Goal: Task Accomplishment & Management: Manage account settings

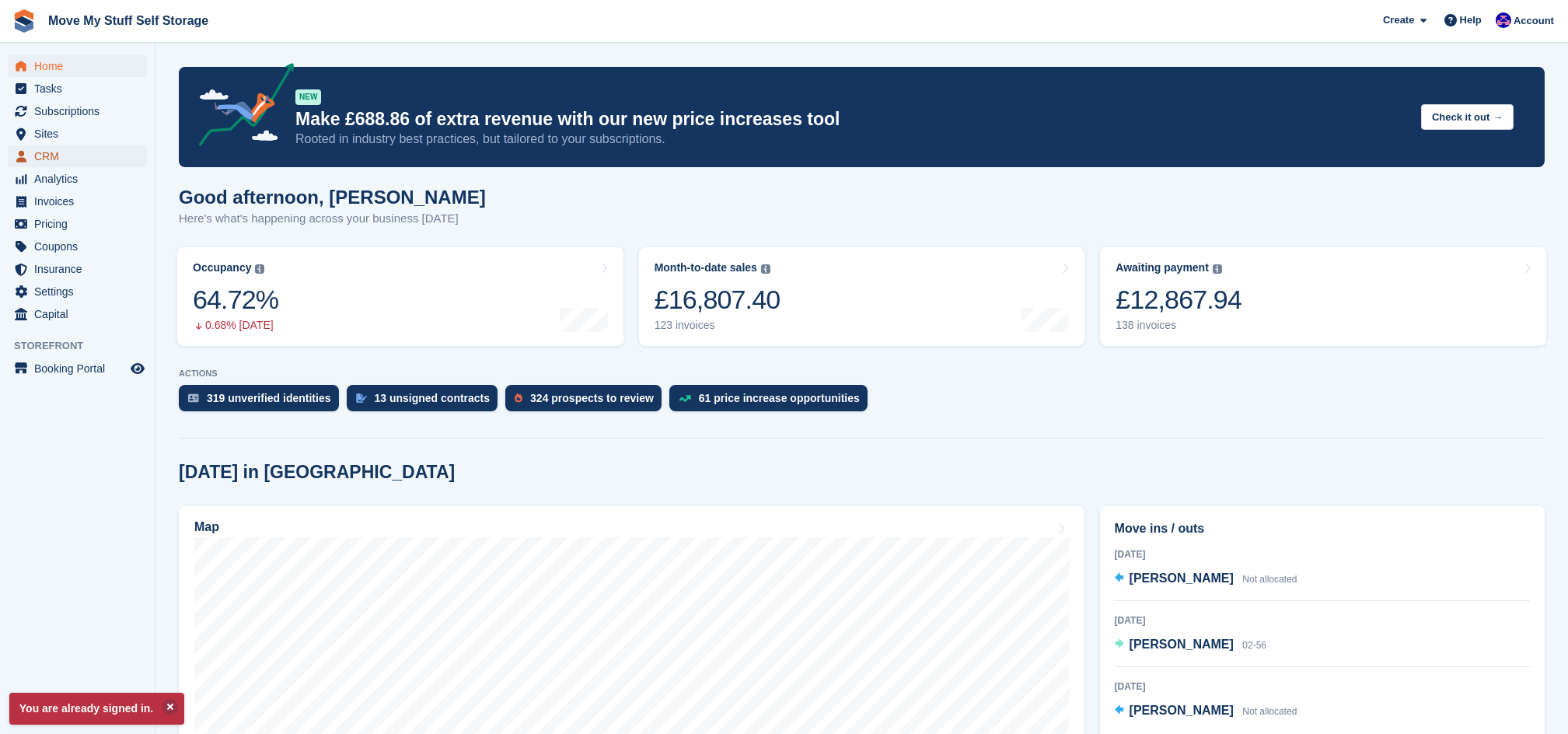
click at [48, 159] on span "CRM" at bounding box center [81, 156] width 93 height 21
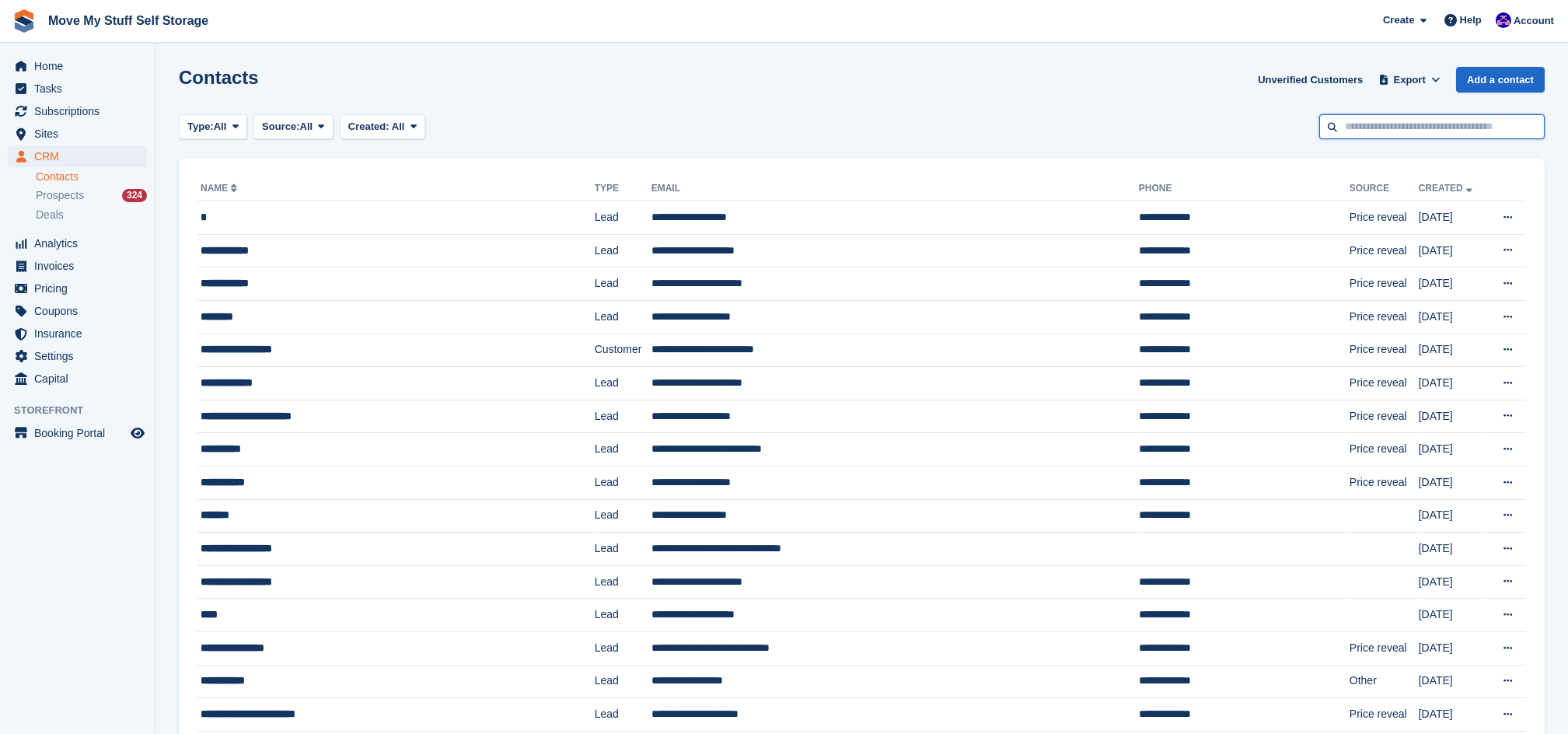
click at [1360, 135] on input "text" at bounding box center [1432, 127] width 226 height 25
type input "*****"
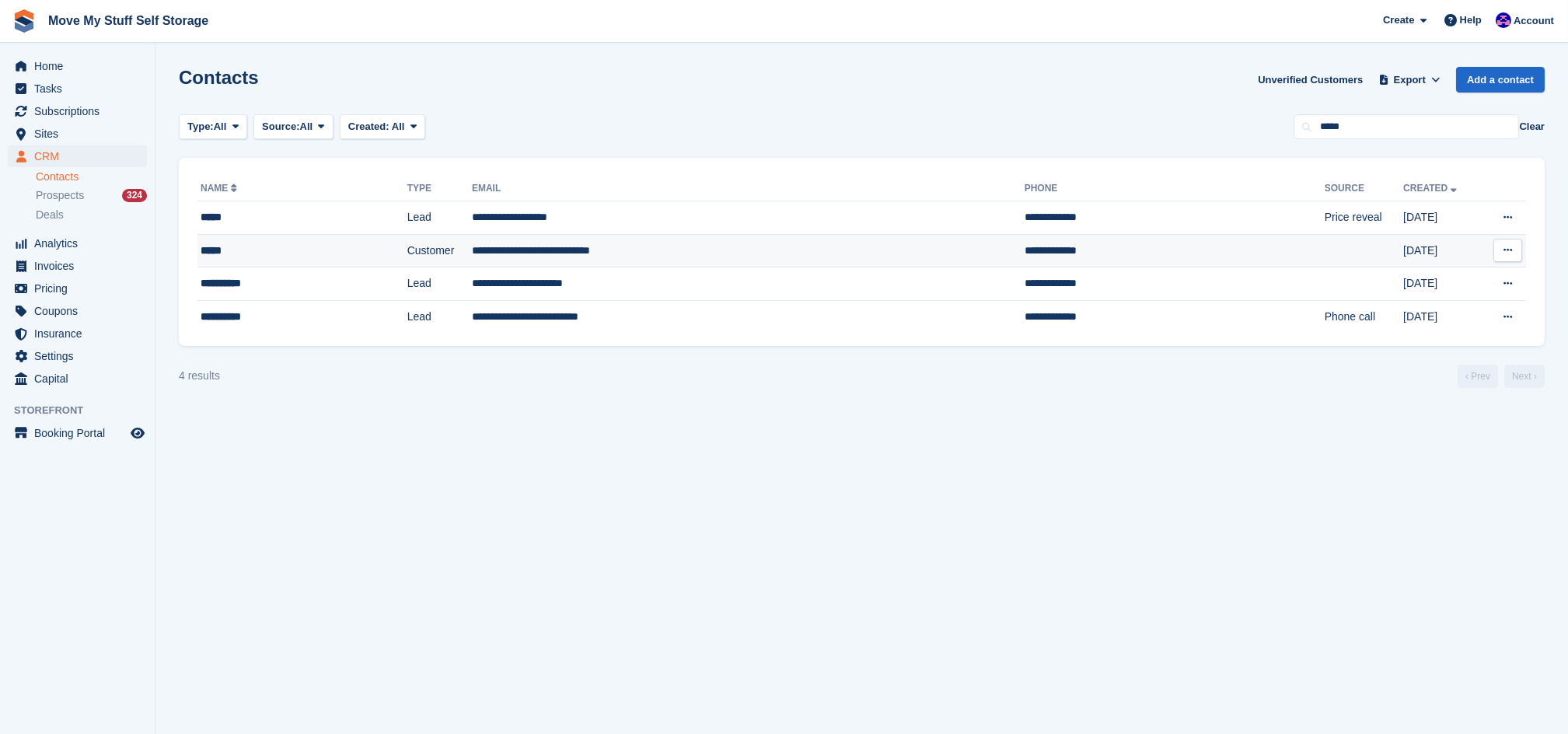
click at [407, 249] on td "Customer" at bounding box center [439, 250] width 64 height 33
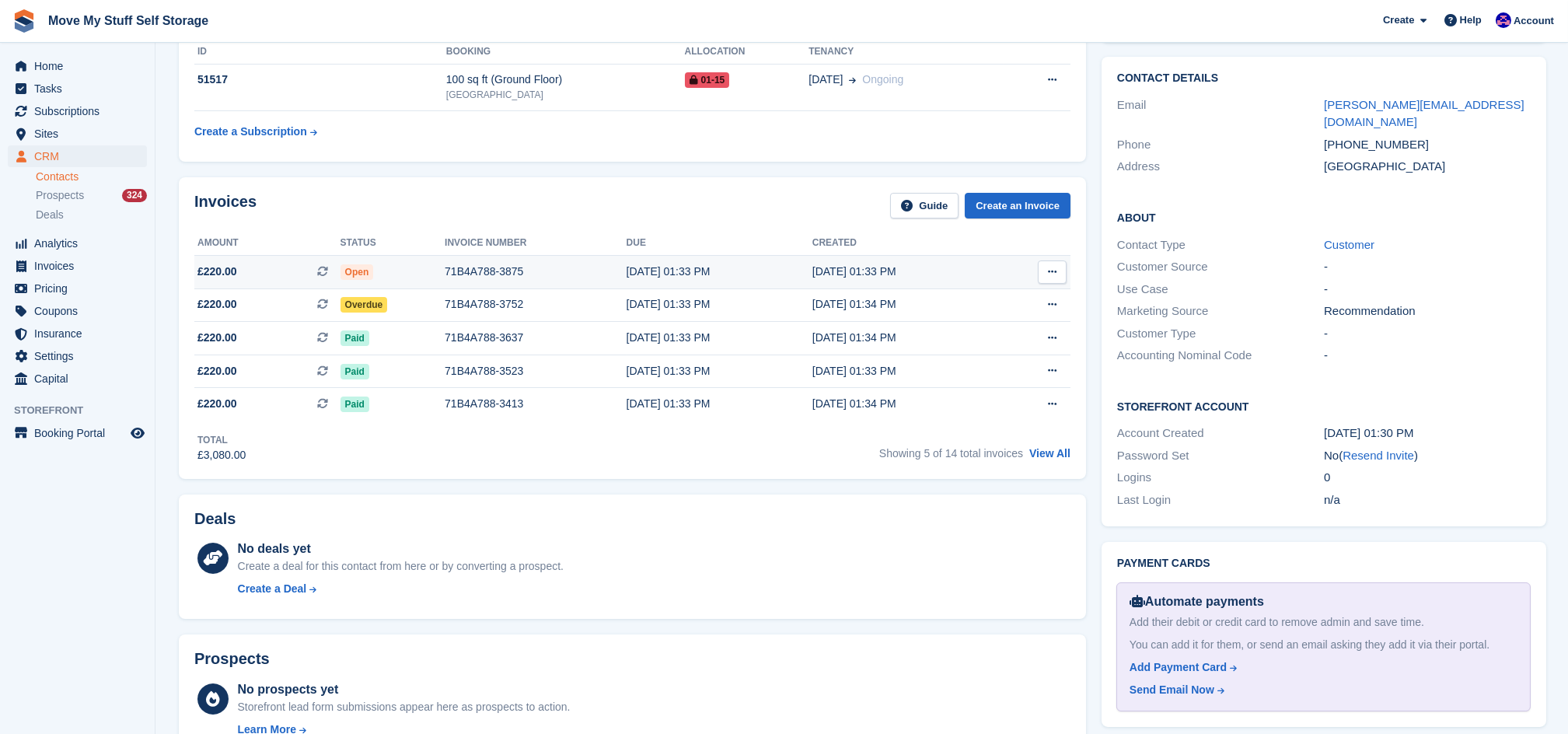
scroll to position [132, 0]
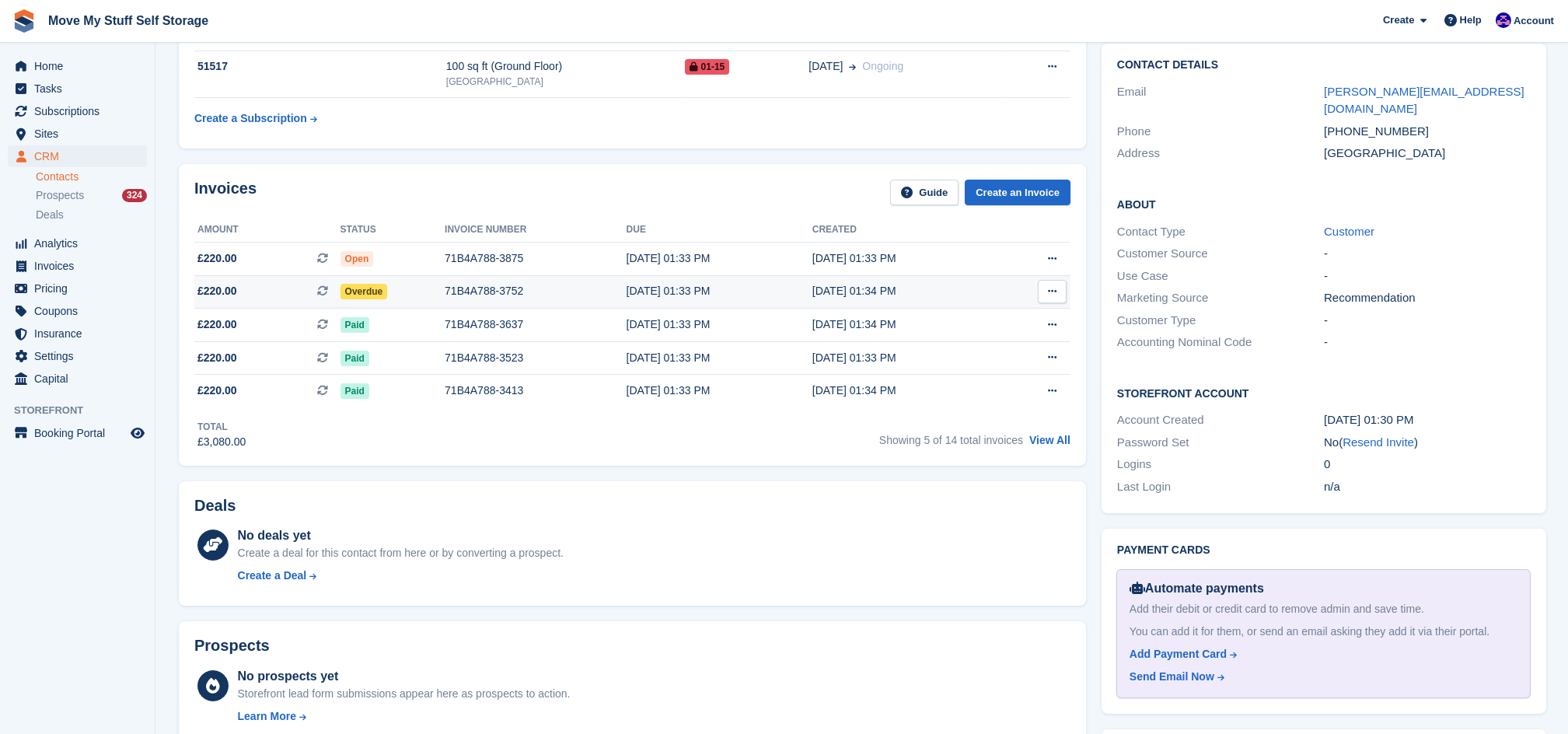
click at [564, 277] on td "71B4A788-3752" at bounding box center [536, 292] width 182 height 33
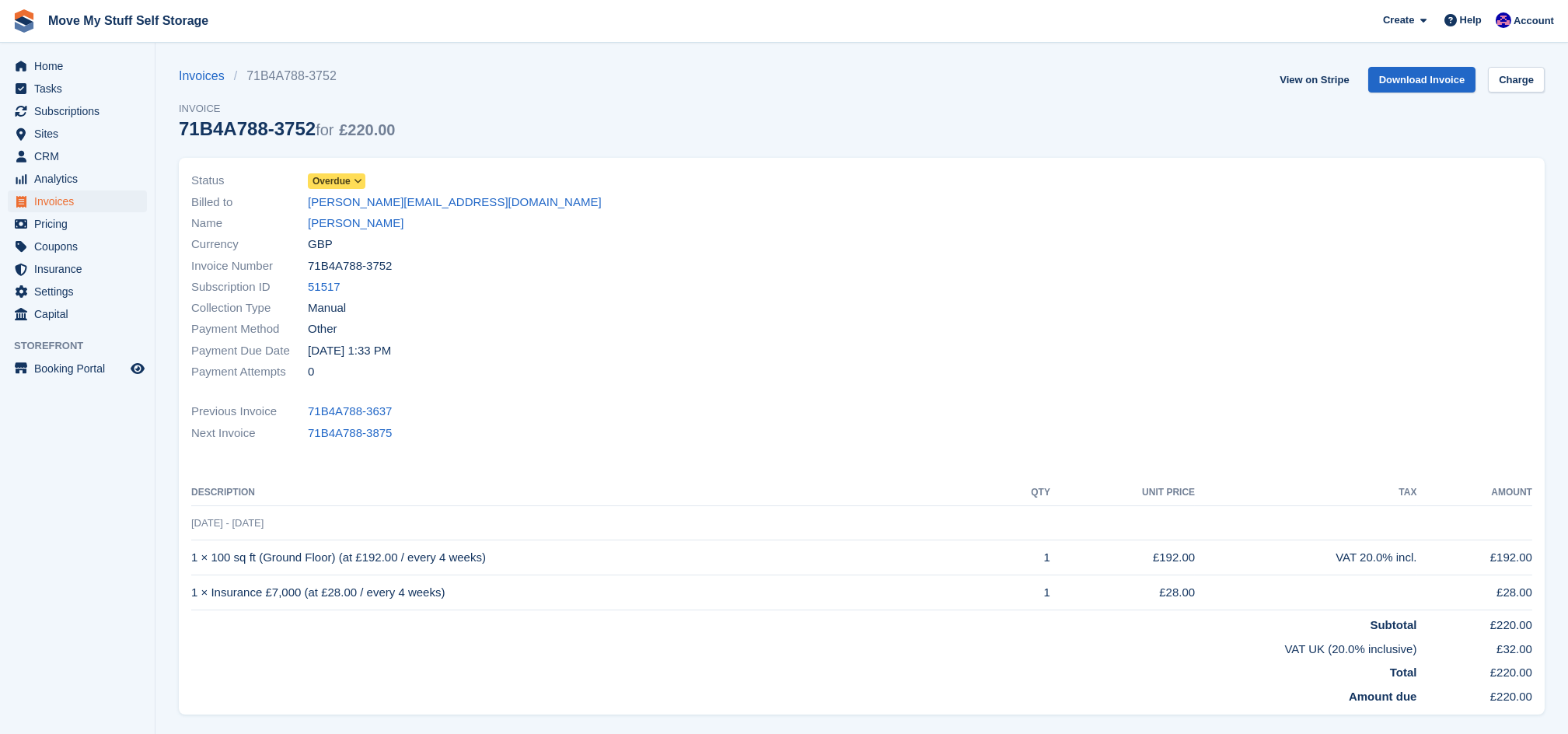
click at [353, 180] on span at bounding box center [359, 182] width 13 height 13
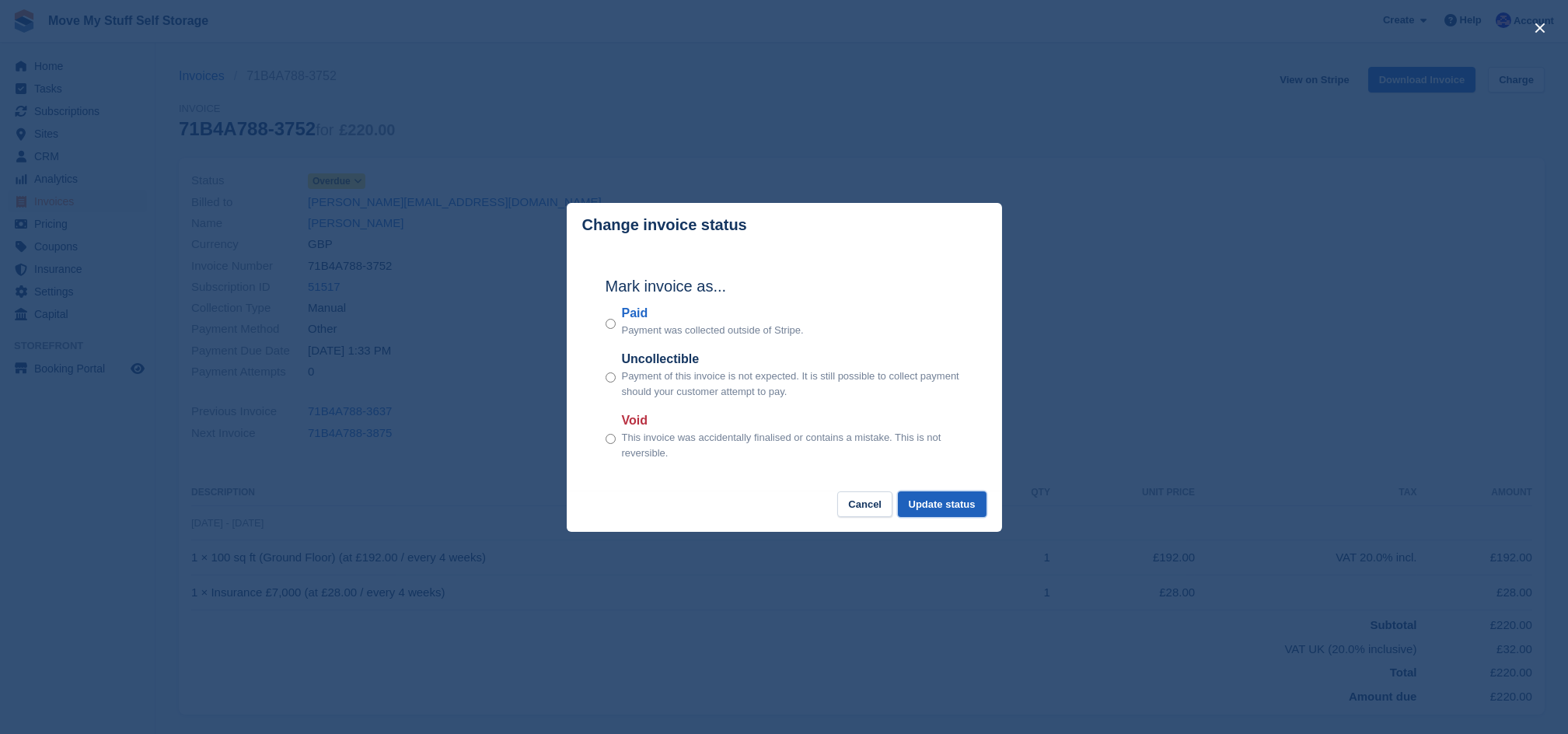
click at [927, 498] on button "Update status" at bounding box center [943, 504] width 89 height 25
